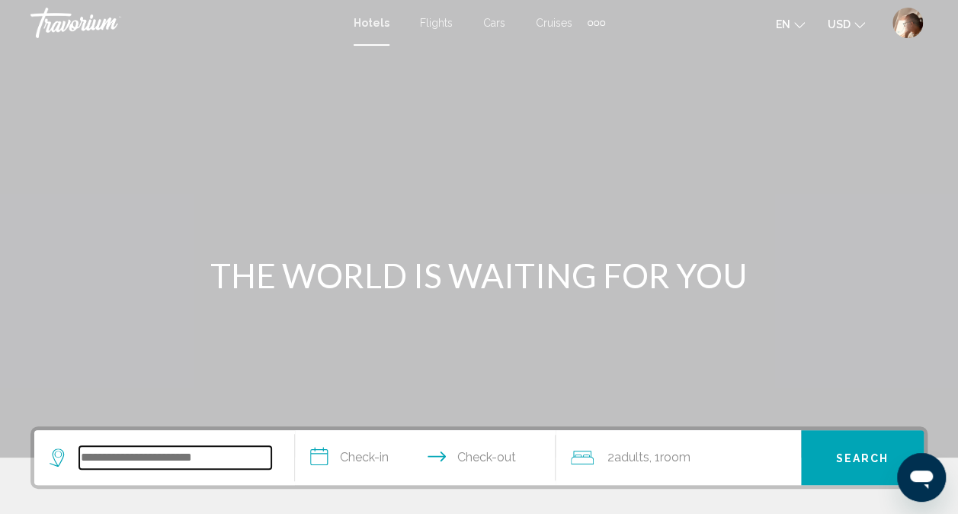
click at [223, 451] on input "Search widget" at bounding box center [175, 457] width 192 height 23
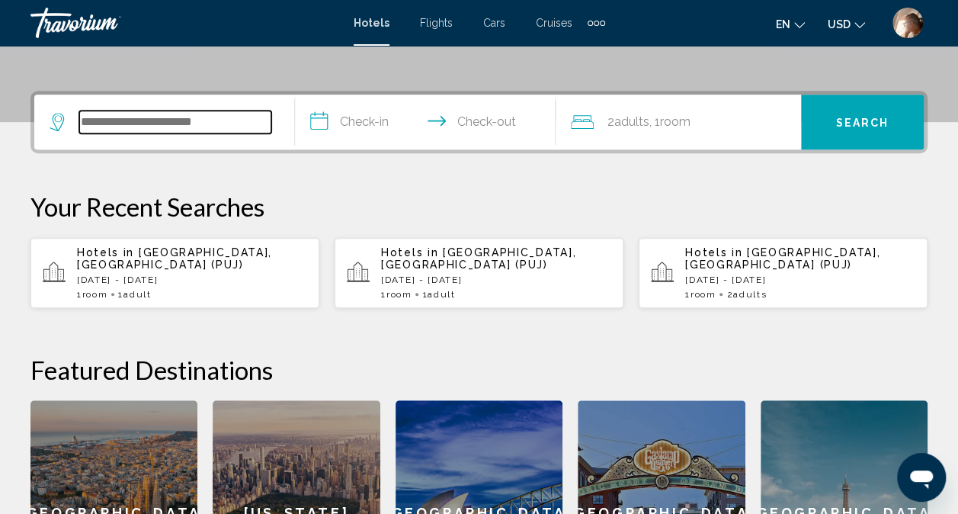
scroll to position [377, 0]
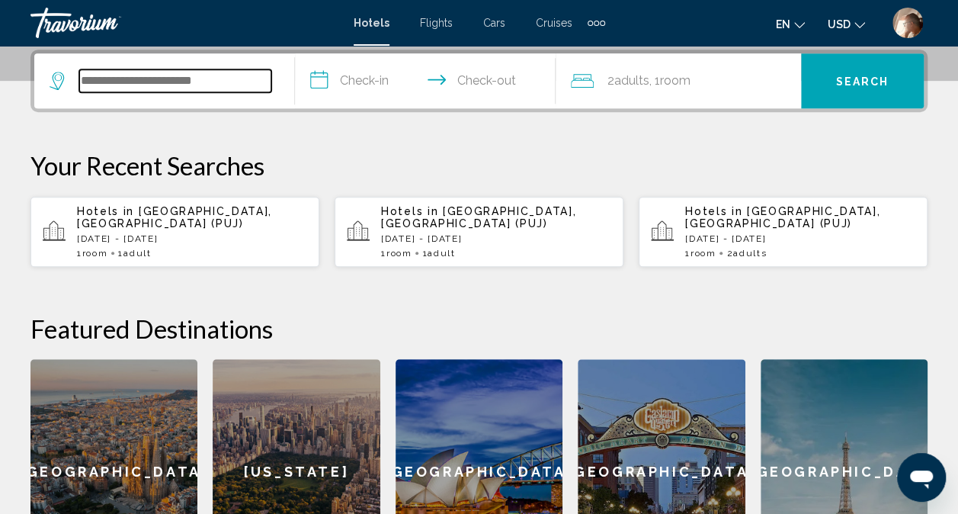
click at [191, 84] on input "Search widget" at bounding box center [175, 80] width 192 height 23
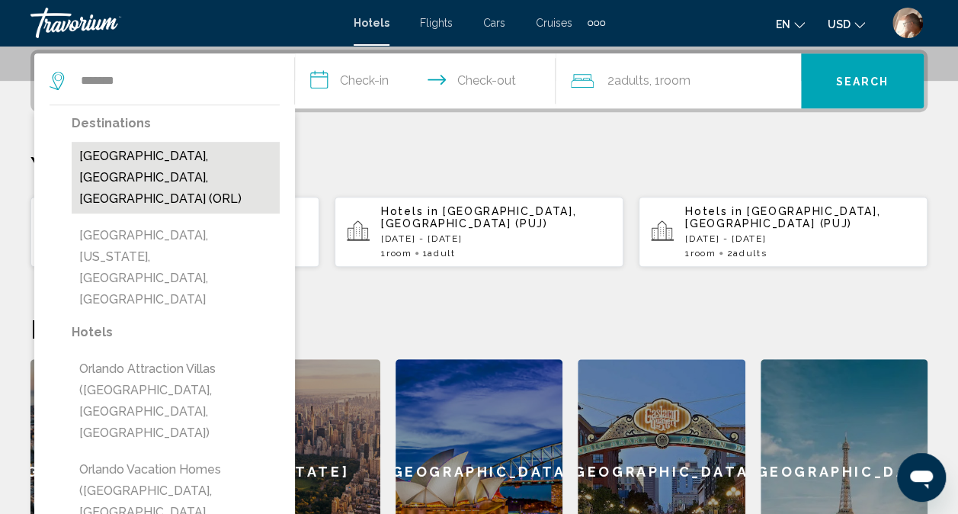
click at [180, 152] on button "[GEOGRAPHIC_DATA], [GEOGRAPHIC_DATA], [GEOGRAPHIC_DATA] (ORL)" at bounding box center [176, 178] width 208 height 72
type input "**********"
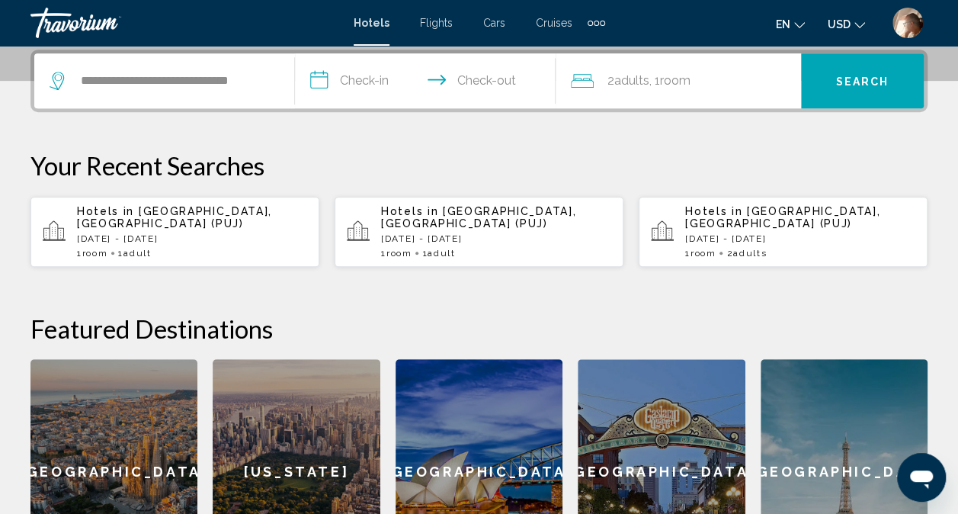
click at [365, 78] on input "**********" at bounding box center [428, 82] width 267 height 59
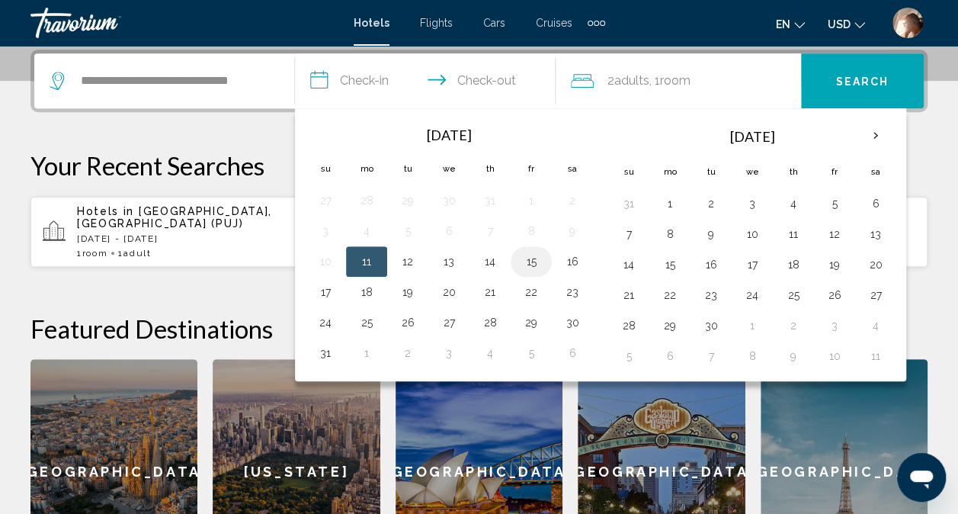
click at [528, 256] on button "15" at bounding box center [531, 261] width 24 height 21
click at [333, 290] on button "17" at bounding box center [325, 291] width 24 height 21
type input "**********"
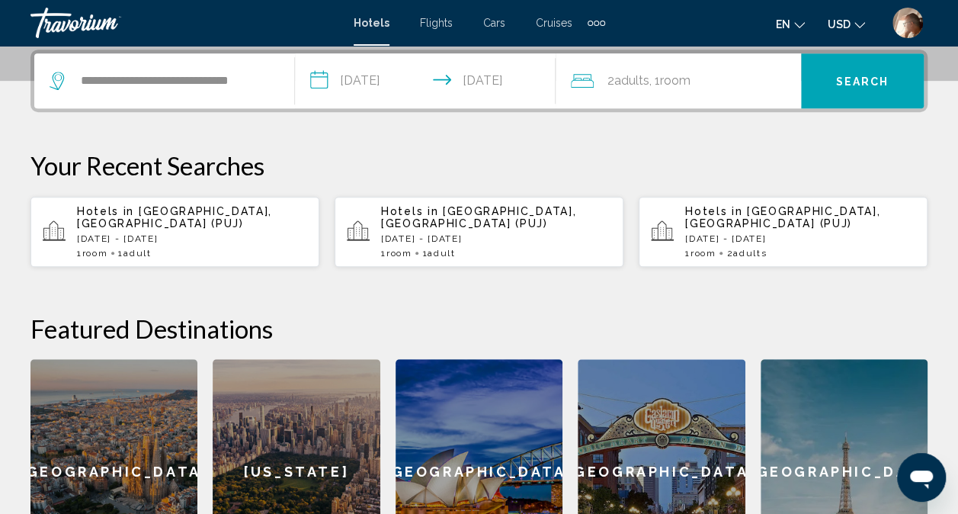
click at [677, 81] on span "Room" at bounding box center [675, 80] width 30 height 14
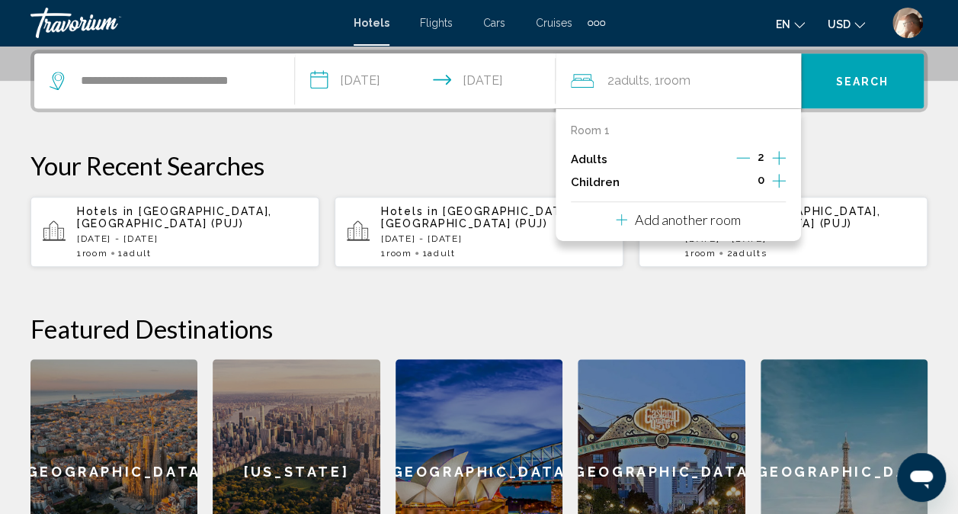
click at [711, 214] on p "Add another room" at bounding box center [688, 219] width 106 height 17
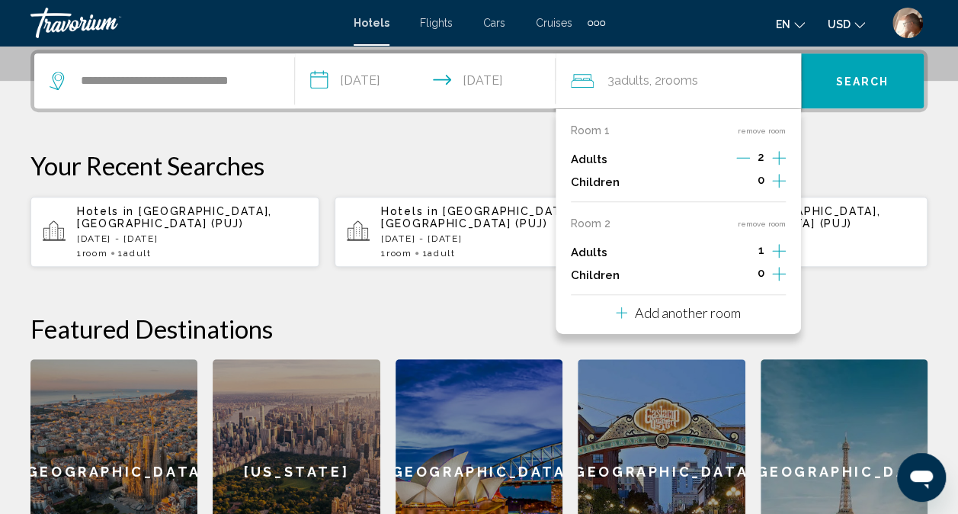
click at [715, 309] on p "Add another room" at bounding box center [688, 312] width 106 height 17
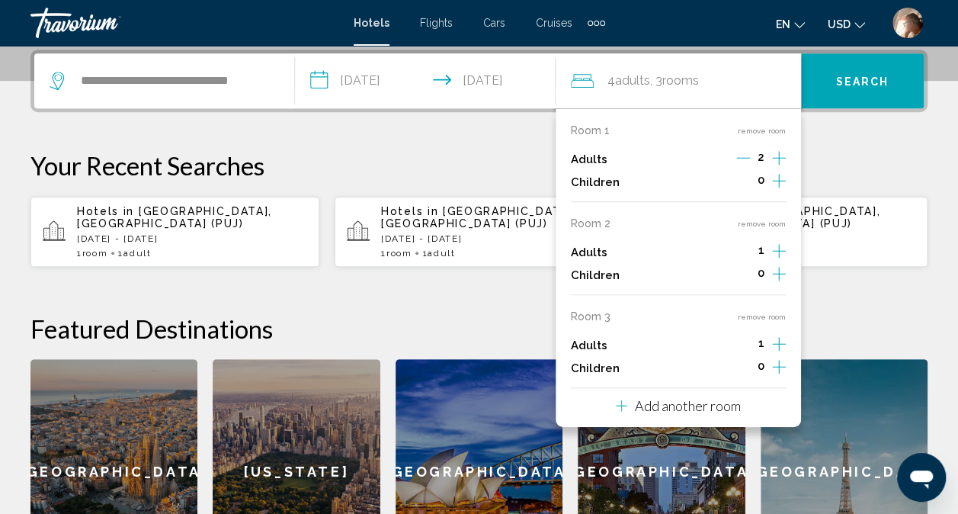
click at [720, 403] on p "Add another room" at bounding box center [688, 405] width 106 height 17
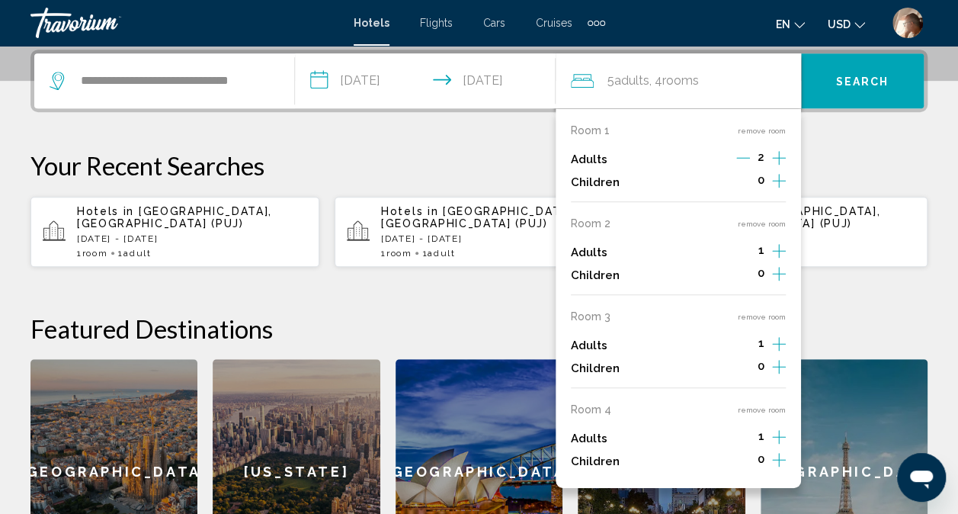
click at [781, 156] on icon "Increment adults" at bounding box center [779, 158] width 14 height 18
click at [781, 167] on icon "Increment adults" at bounding box center [779, 158] width 14 height 18
click at [780, 167] on icon "Increment adults" at bounding box center [779, 158] width 14 height 18
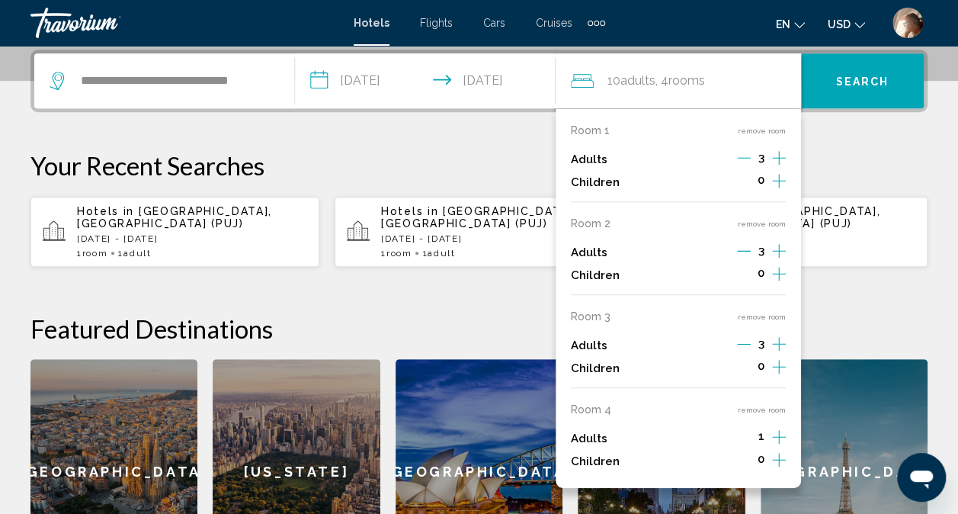
click at [778, 167] on icon "Increment adults" at bounding box center [779, 158] width 14 height 18
click at [742, 347] on icon "Decrement adults" at bounding box center [744, 344] width 14 height 14
click at [742, 347] on icon "Decrement adults" at bounding box center [743, 344] width 14 height 14
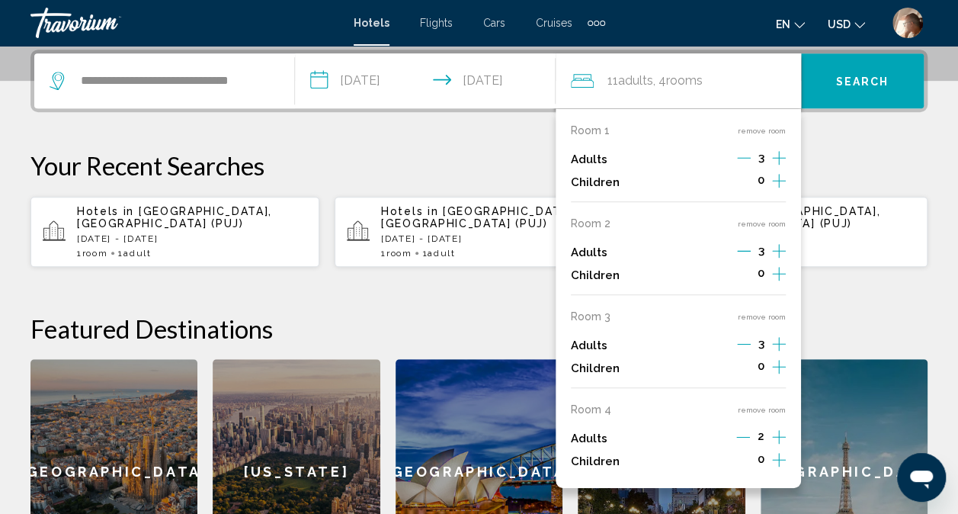
click at [780, 190] on icon "Increment children" at bounding box center [779, 181] width 14 height 18
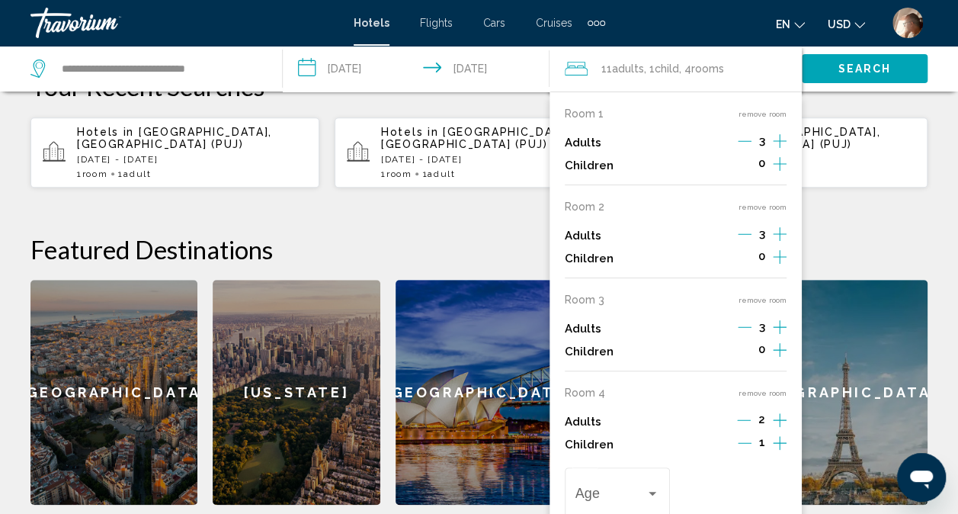
scroll to position [457, 0]
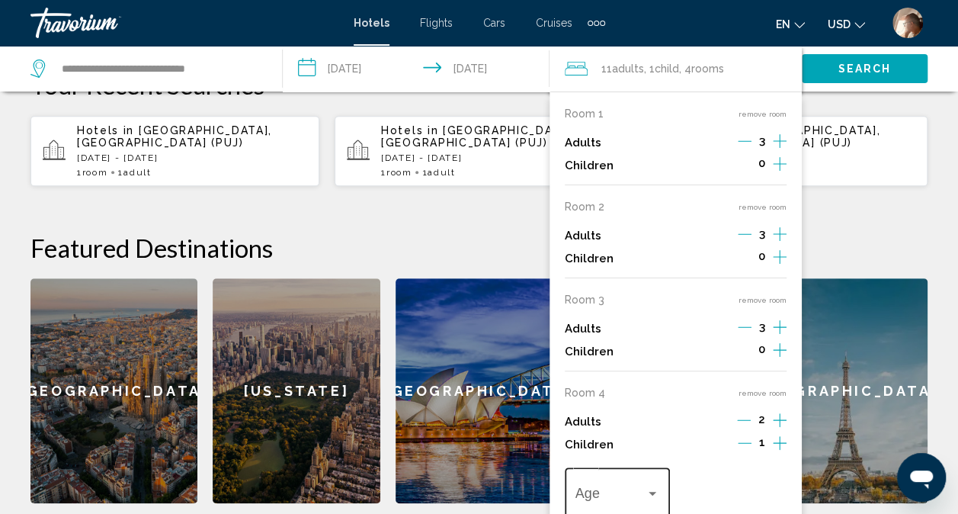
click at [653, 492] on div "Travelers: 11 adults, 1 child" at bounding box center [653, 494] width 8 height 4
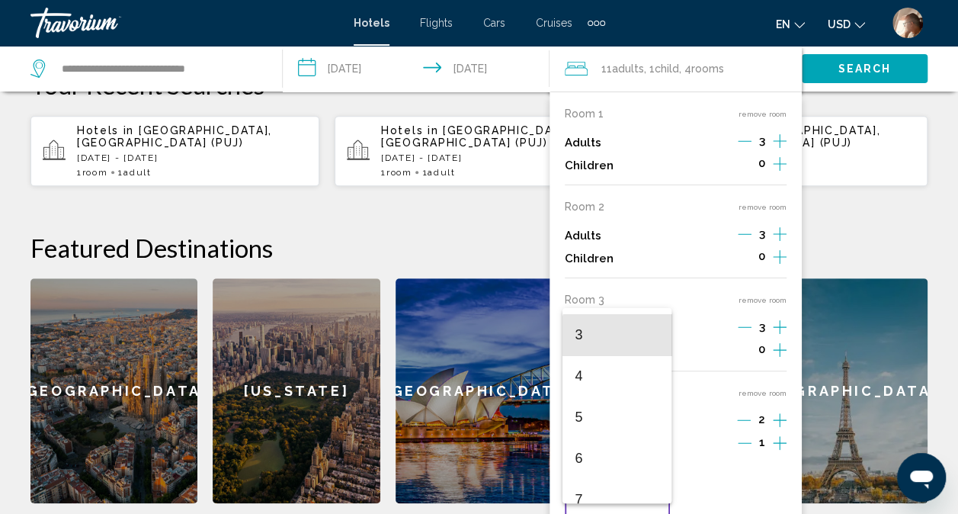
scroll to position [116, 0]
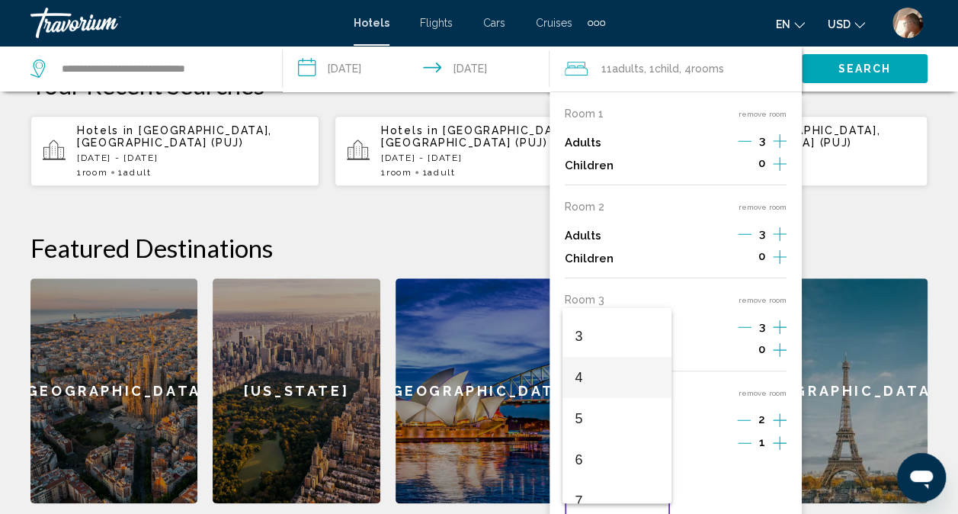
click at [602, 382] on span "4" at bounding box center [617, 377] width 85 height 41
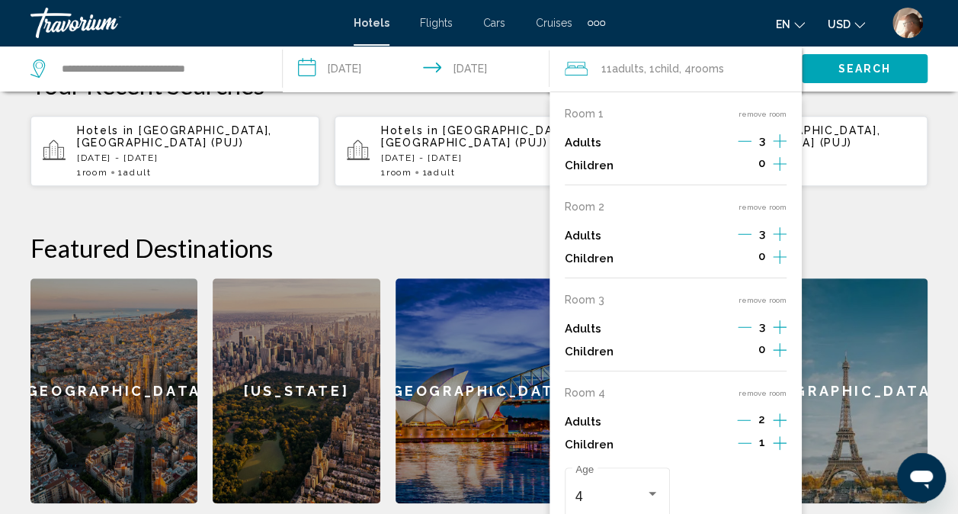
click at [887, 237] on h2 "Featured Destinations" at bounding box center [478, 248] width 897 height 30
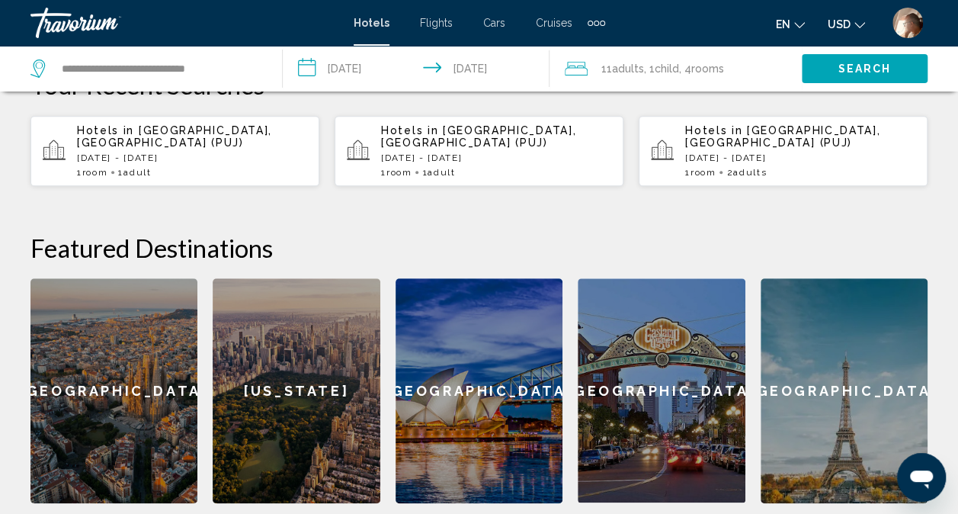
click at [864, 79] on button "Search" at bounding box center [865, 68] width 126 height 28
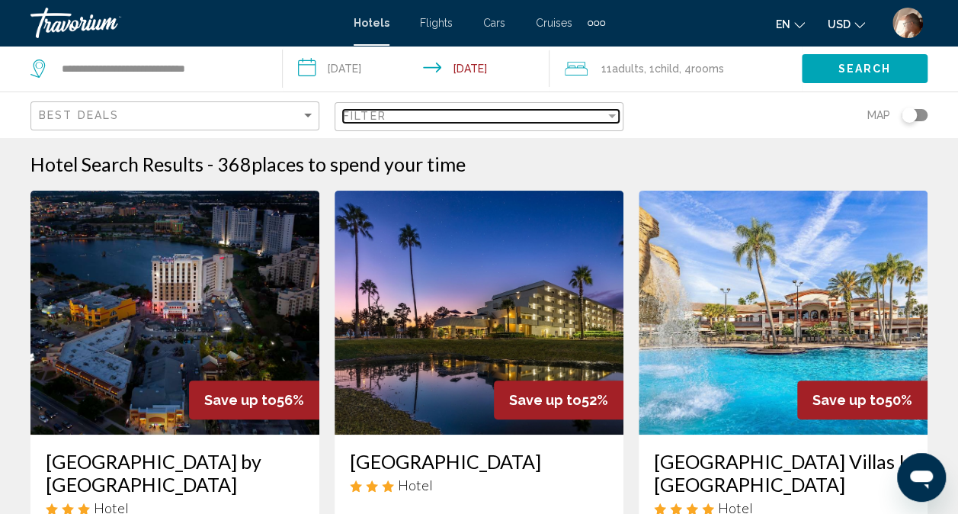
click at [605, 121] on div "Filter" at bounding box center [612, 116] width 14 height 12
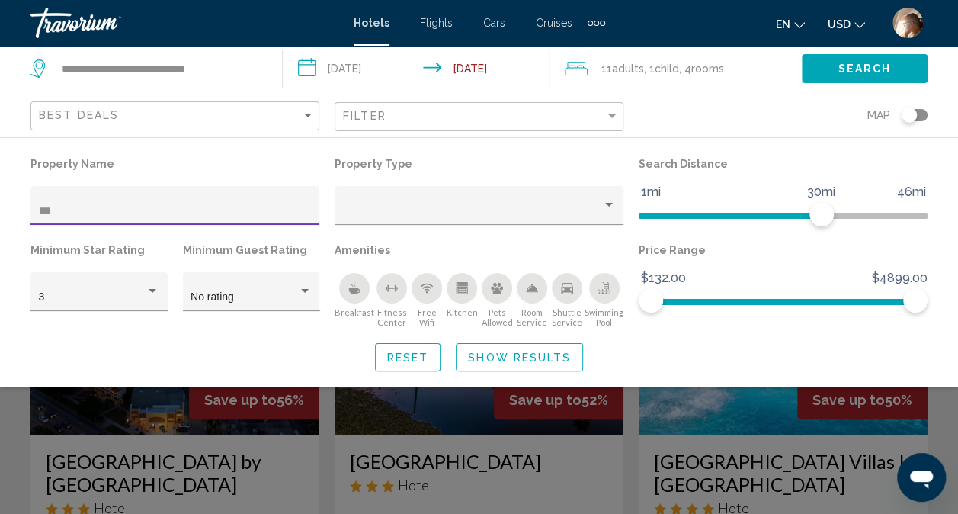
type input "****"
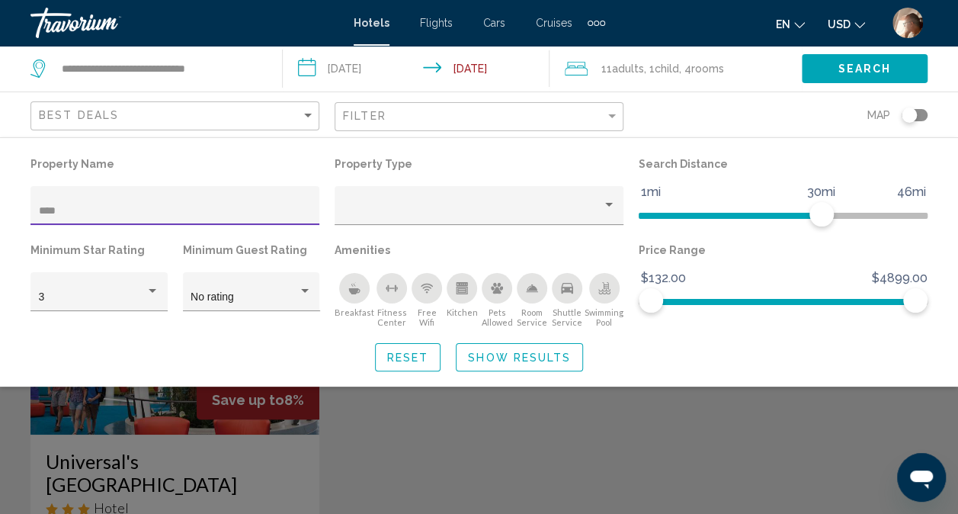
click at [762, 476] on div "Search widget" at bounding box center [479, 371] width 958 height 285
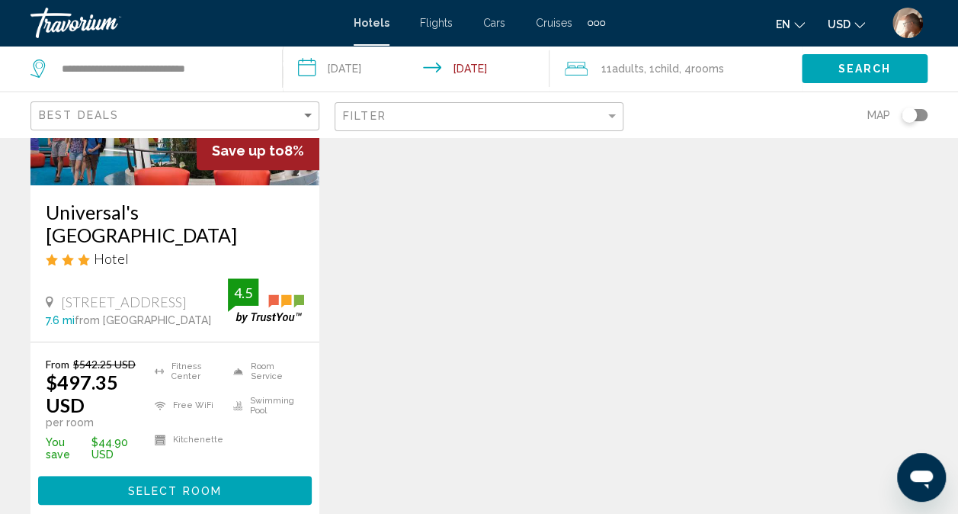
scroll to position [250, 0]
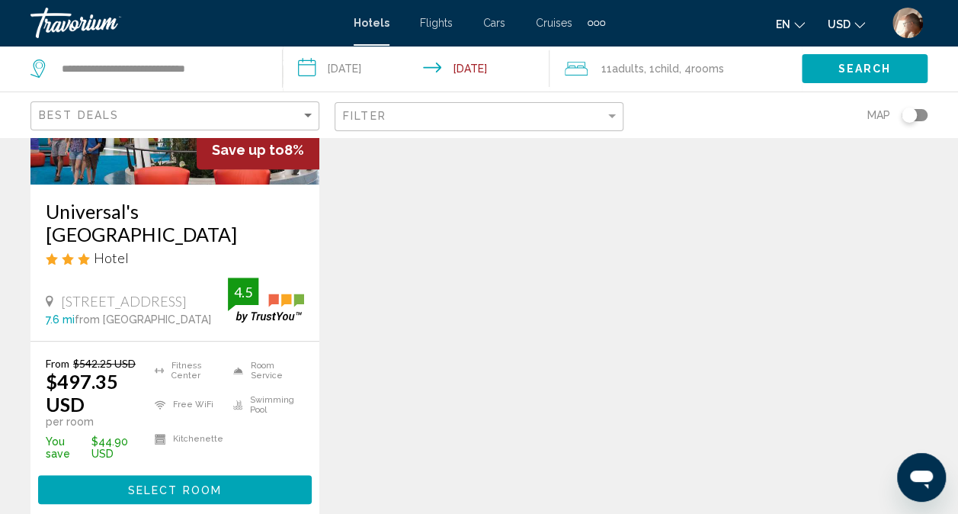
click at [236, 486] on button "Select Room" at bounding box center [175, 489] width 274 height 28
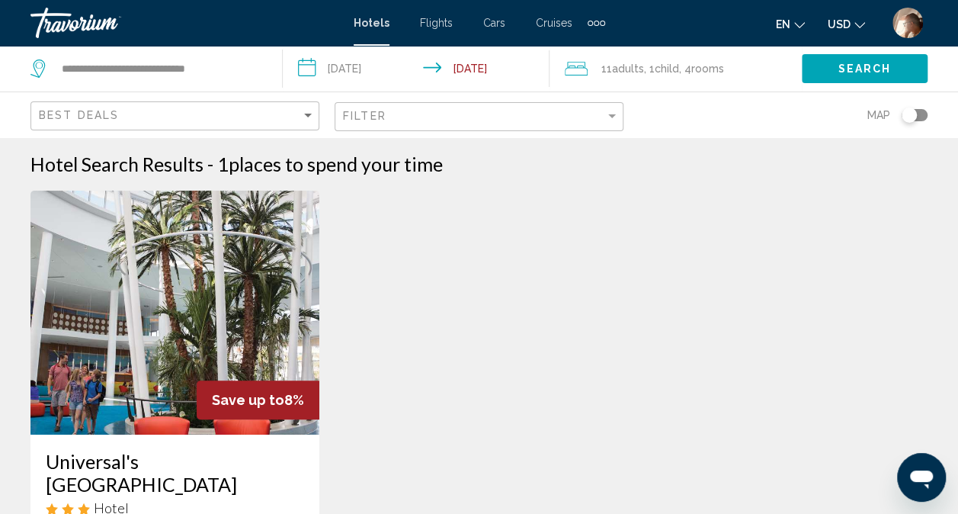
click at [714, 72] on span "rooms" at bounding box center [707, 69] width 33 height 12
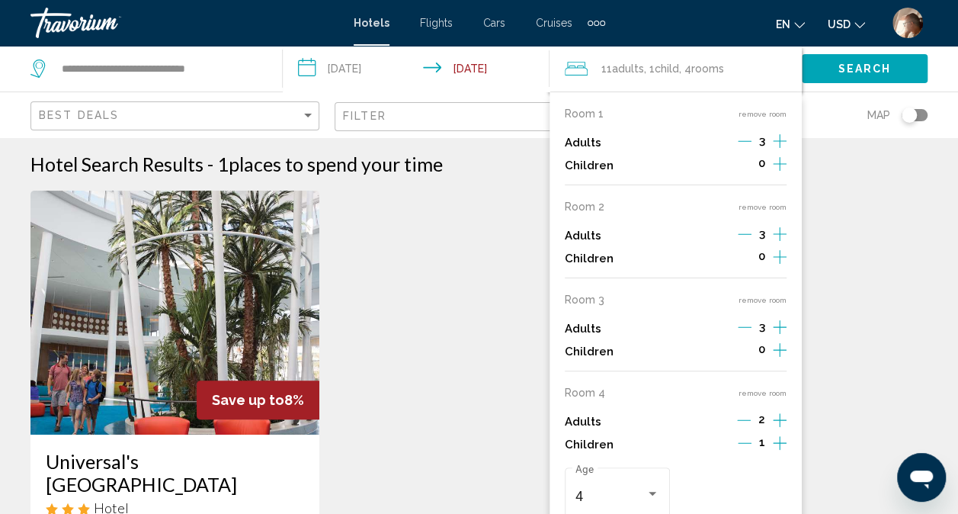
click at [780, 145] on icon "Increment adults" at bounding box center [780, 141] width 14 height 18
click at [778, 144] on icon "Increment adults" at bounding box center [780, 141] width 14 height 18
click at [783, 165] on icon "Increment children" at bounding box center [780, 164] width 14 height 18
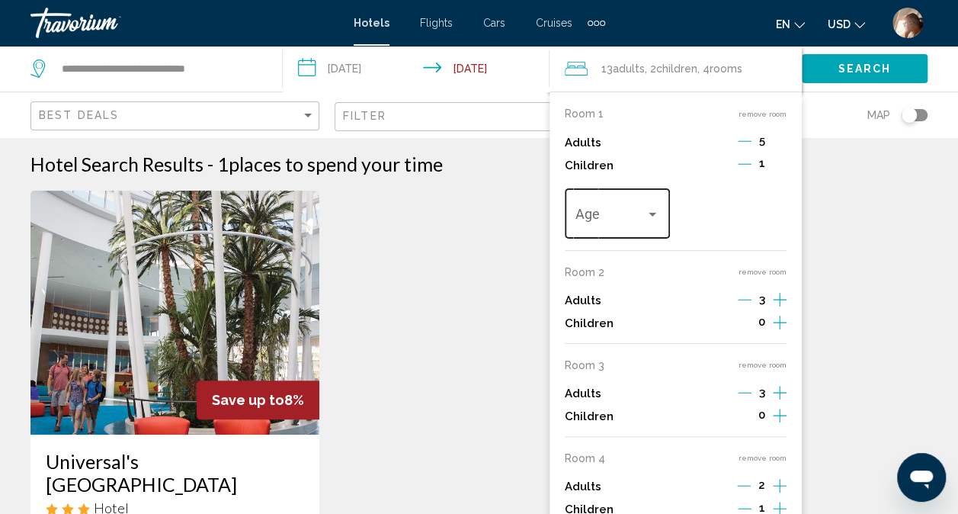
click at [653, 213] on div "Travelers: 13 adults, 2 children" at bounding box center [653, 215] width 8 height 4
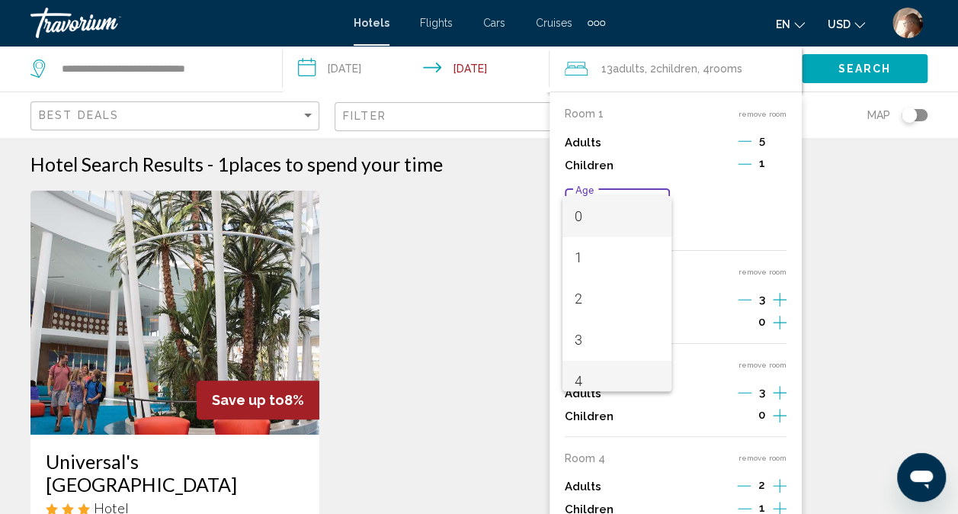
click at [611, 378] on span "4" at bounding box center [617, 381] width 85 height 41
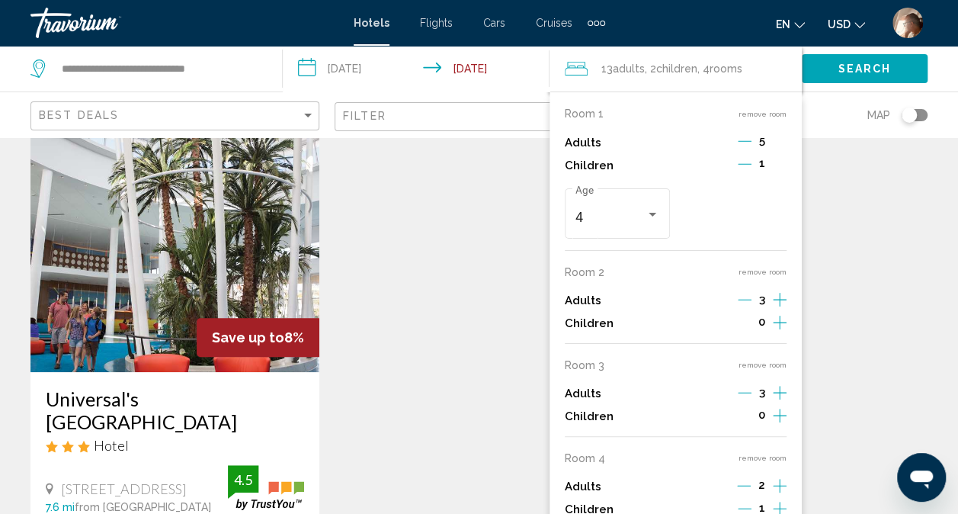
scroll to position [59, 0]
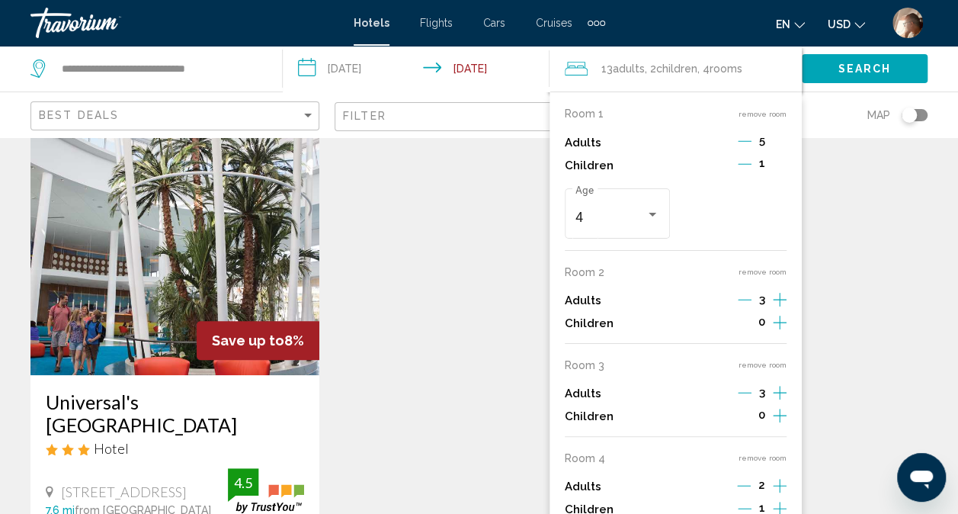
click at [746, 307] on button "Decrement adults" at bounding box center [745, 301] width 14 height 18
click at [781, 150] on icon "Increment adults" at bounding box center [780, 141] width 14 height 18
click at [780, 150] on icon "Increment adults" at bounding box center [780, 141] width 14 height 18
click at [781, 150] on icon "Increment adults" at bounding box center [780, 141] width 14 height 18
click at [778, 150] on icon "Increment adults" at bounding box center [780, 141] width 14 height 18
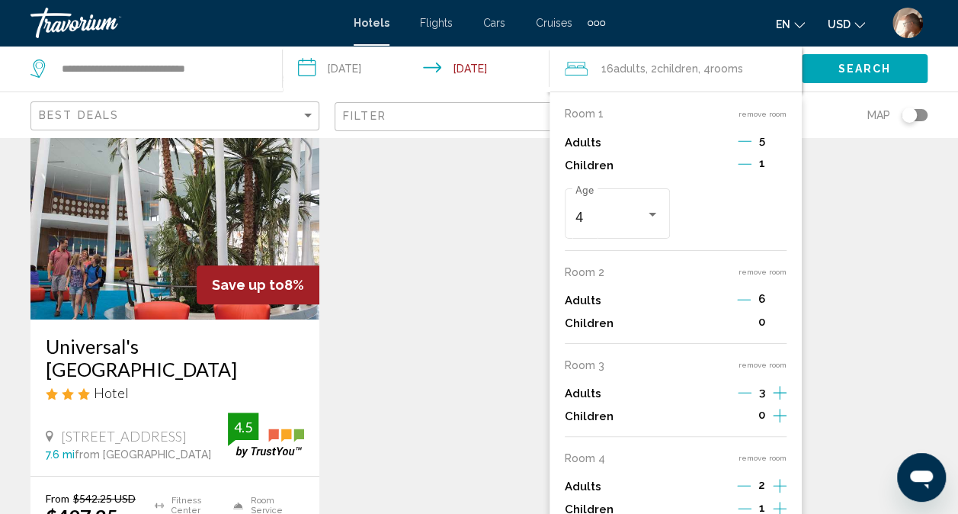
scroll to position [121, 0]
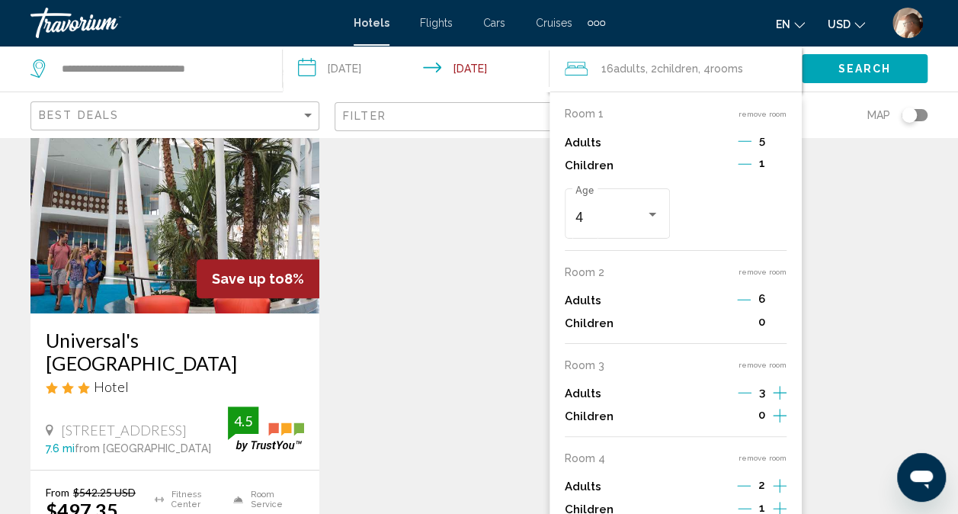
click at [771, 365] on button "remove room" at bounding box center [763, 365] width 48 height 10
click at [774, 368] on button "remove room" at bounding box center [763, 365] width 48 height 10
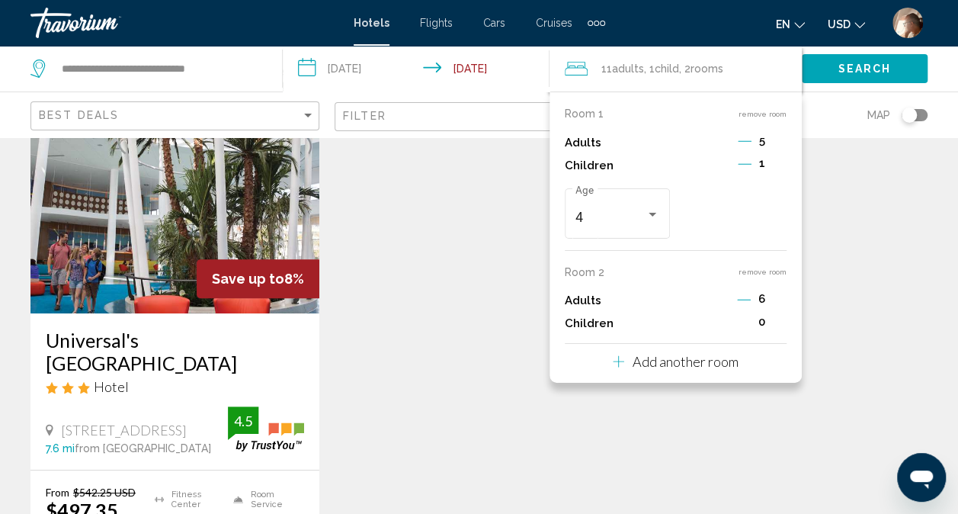
click at [867, 302] on div "Save up to 8% Universal's [GEOGRAPHIC_DATA] Hotel [STREET_ADDRESS][GEOGRAPHIC_D…" at bounding box center [479, 373] width 912 height 609
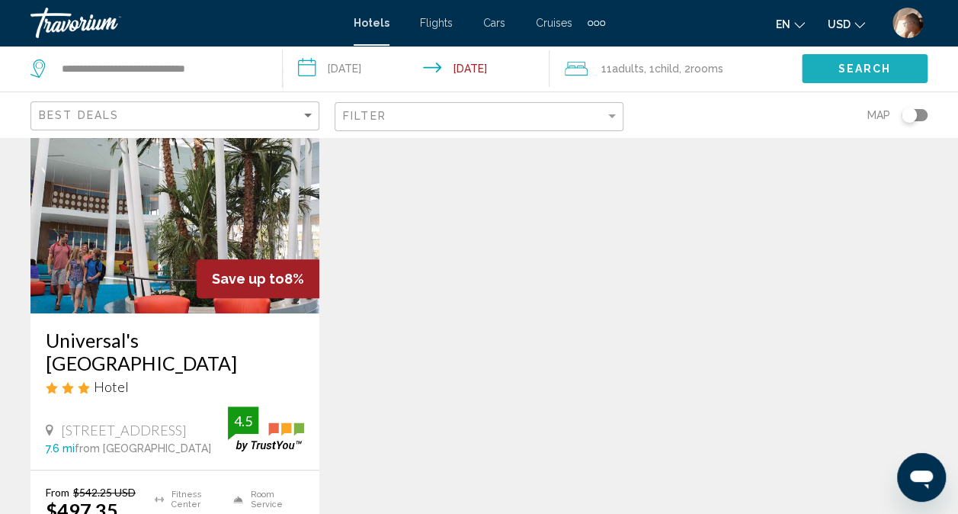
click at [869, 71] on span "Search" at bounding box center [865, 69] width 53 height 12
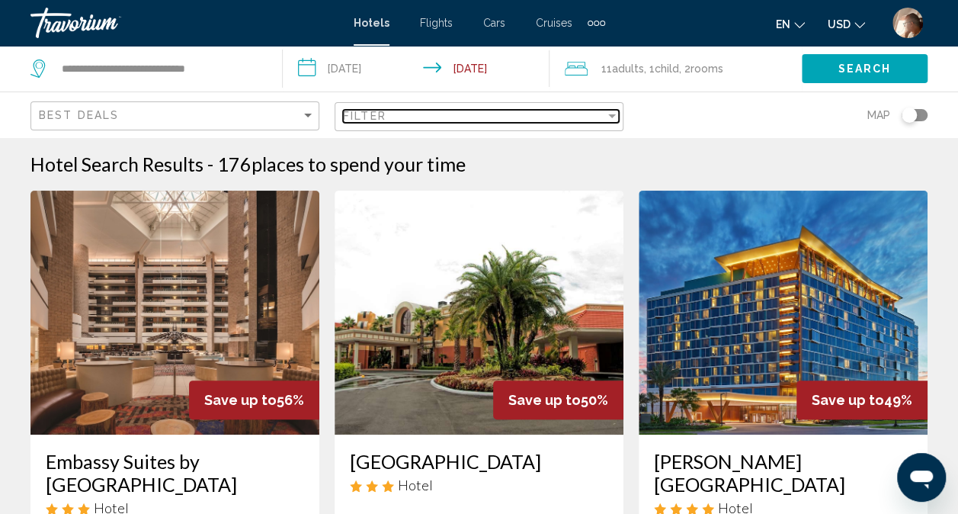
click at [610, 114] on div "Filter" at bounding box center [612, 116] width 8 height 4
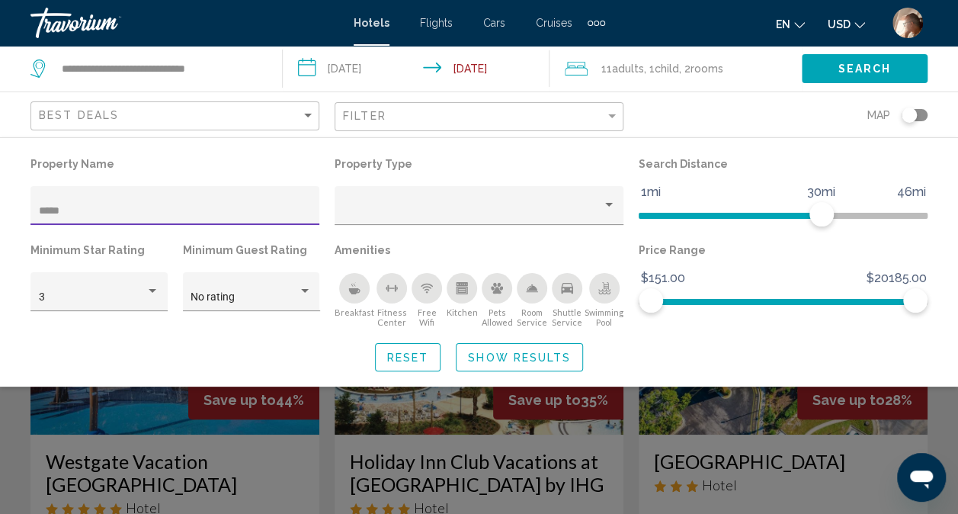
type input "******"
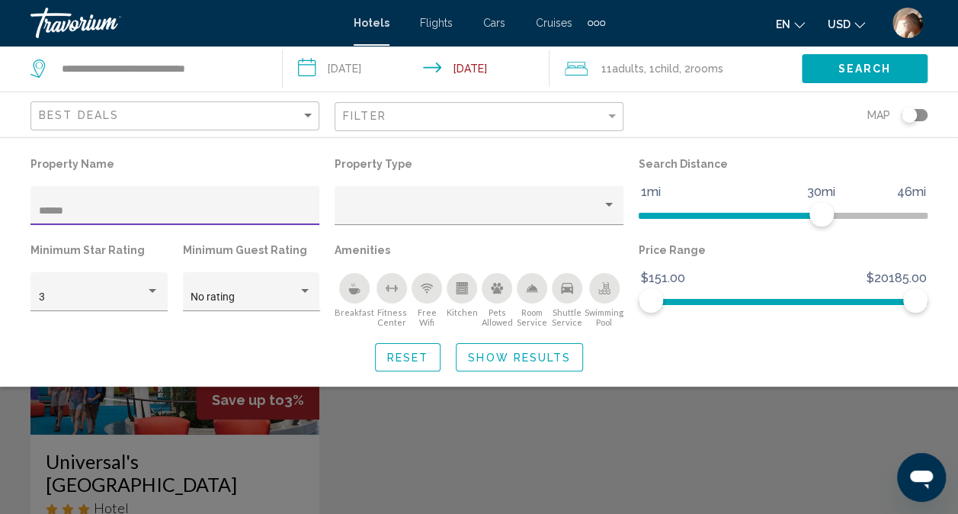
click at [534, 476] on div "Search widget" at bounding box center [479, 371] width 958 height 285
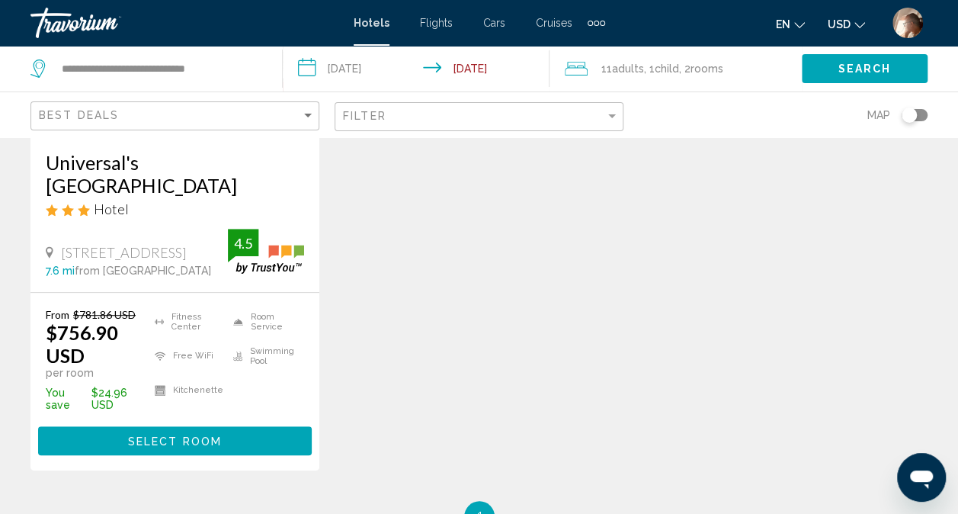
scroll to position [303, 0]
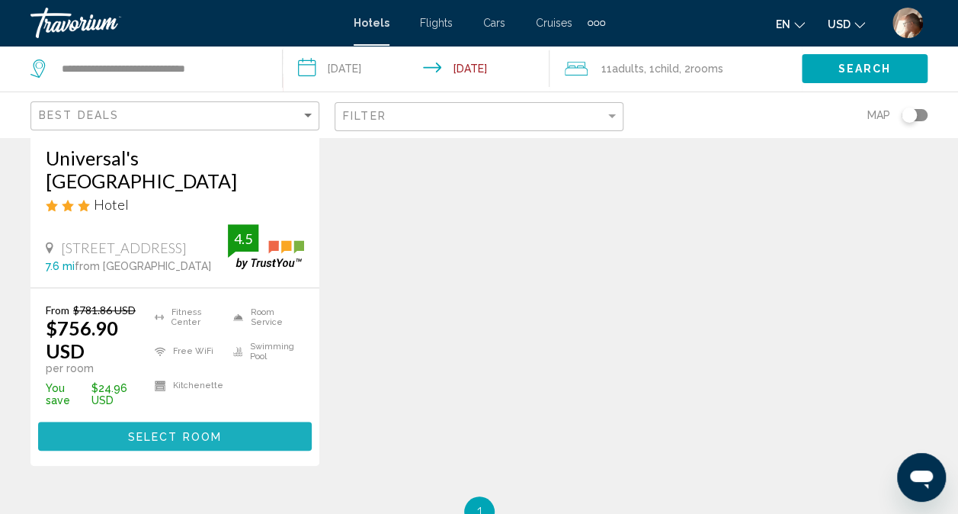
click at [217, 431] on span "Select Room" at bounding box center [175, 437] width 94 height 12
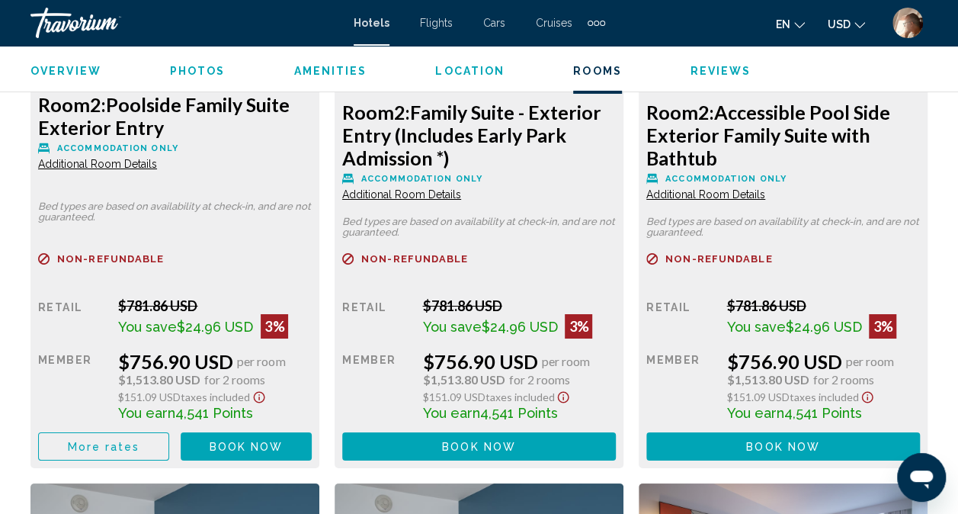
scroll to position [2671, 0]
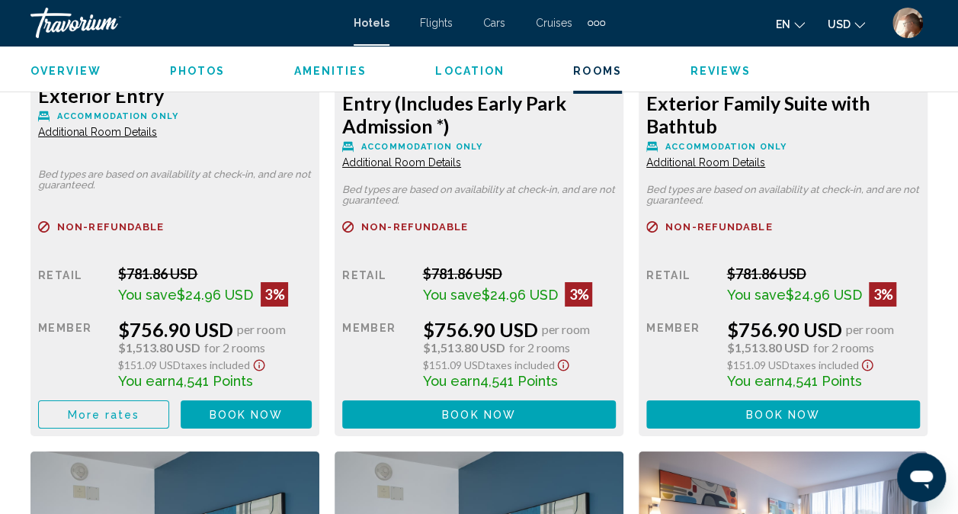
click at [242, 415] on span "Book now" at bounding box center [247, 415] width 74 height 12
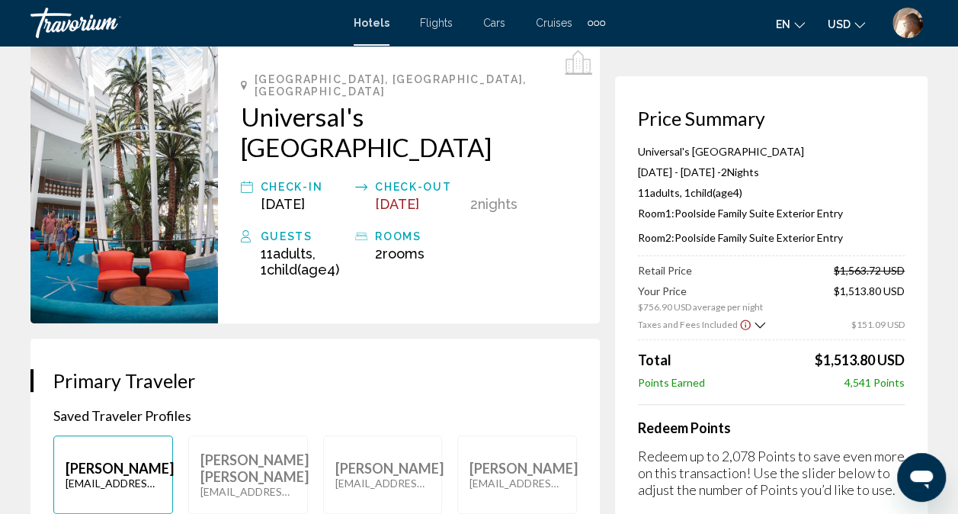
scroll to position [74, 0]
